Goal: Transaction & Acquisition: Purchase product/service

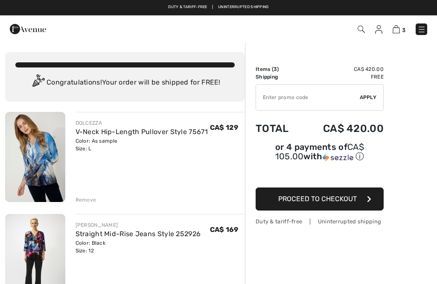
click at [90, 201] on div "Remove" at bounding box center [86, 200] width 21 height 8
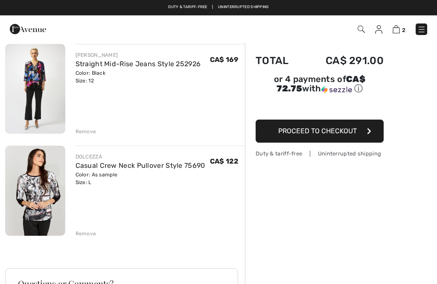
scroll to position [67, 0]
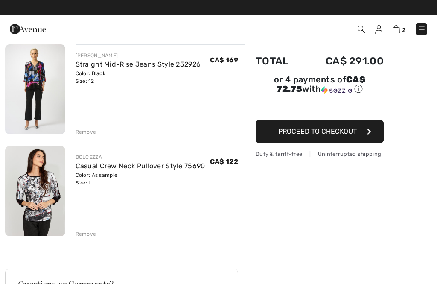
click at [37, 104] on img at bounding box center [35, 89] width 60 height 90
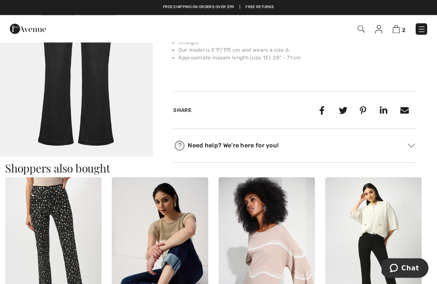
scroll to position [632, 0]
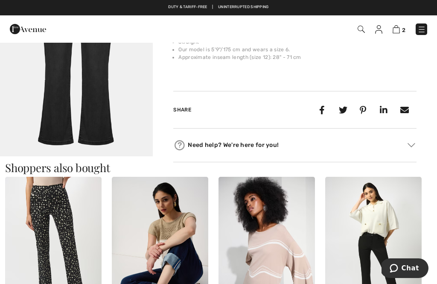
click at [99, 103] on img "4 / 4" at bounding box center [76, 41] width 153 height 229
click at [399, 32] on img at bounding box center [396, 29] width 7 height 8
